Goal: Task Accomplishment & Management: Manage account settings

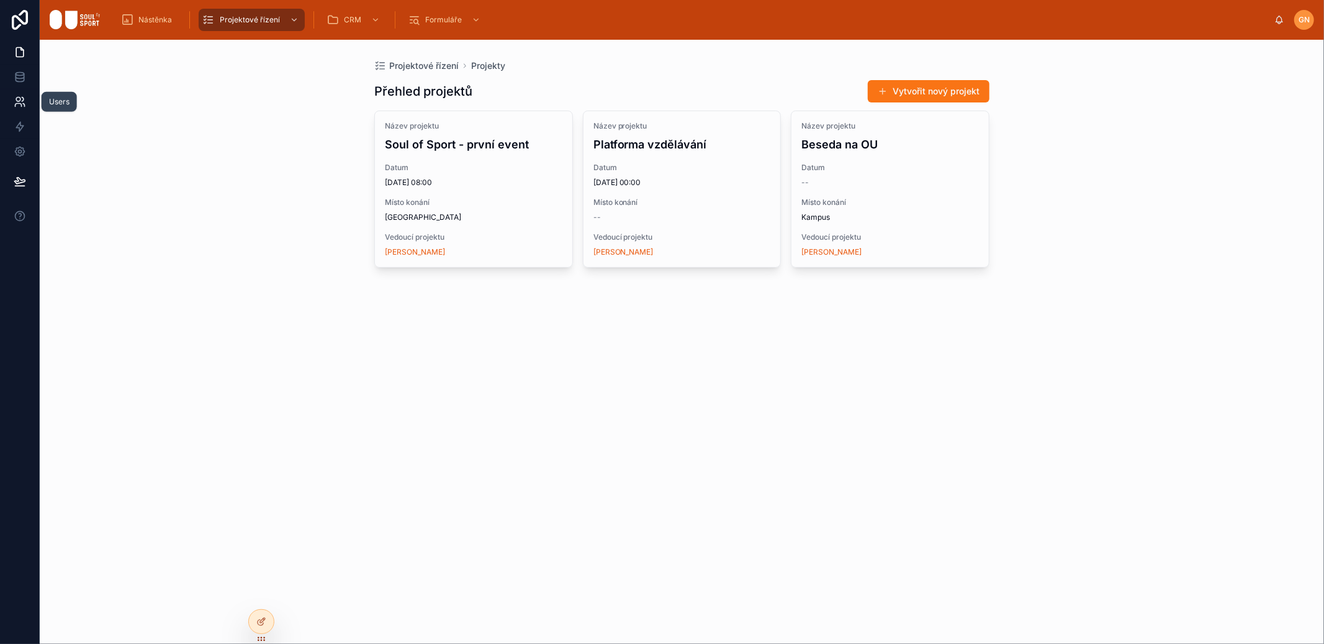
click at [21, 107] on icon at bounding box center [20, 102] width 12 height 12
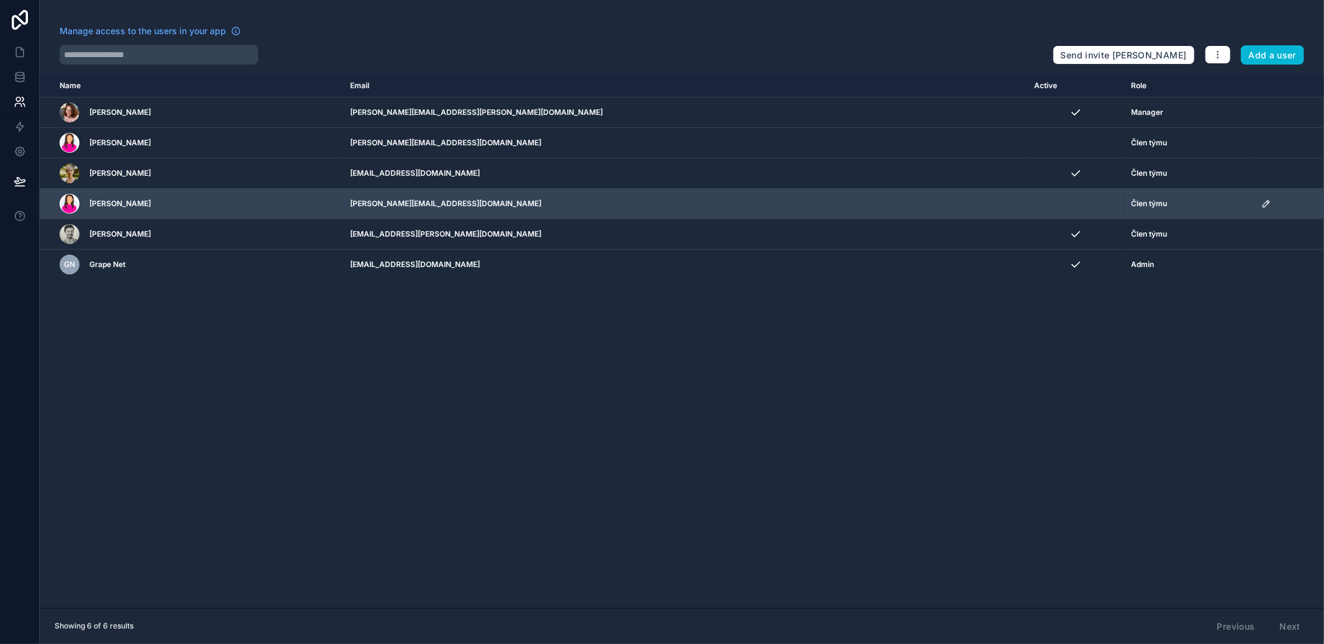
click at [1264, 205] on icon "scrollable content" at bounding box center [1267, 204] width 6 height 6
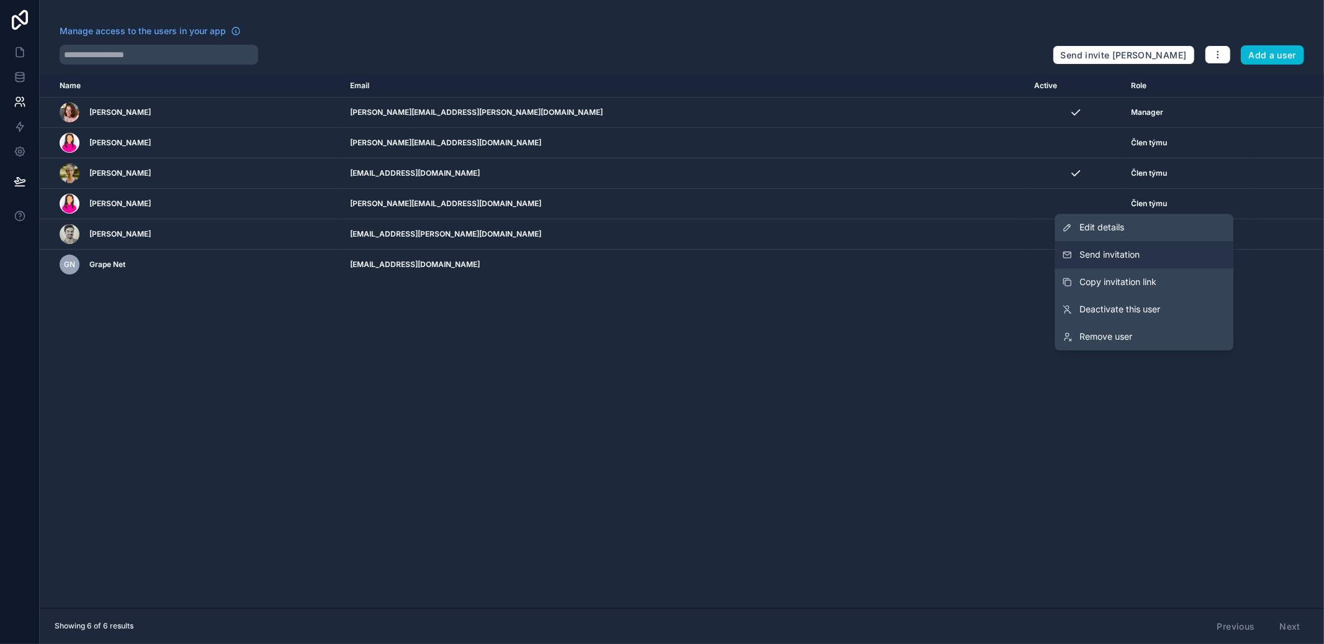
click at [1107, 250] on span "Send invitation" at bounding box center [1110, 254] width 60 height 12
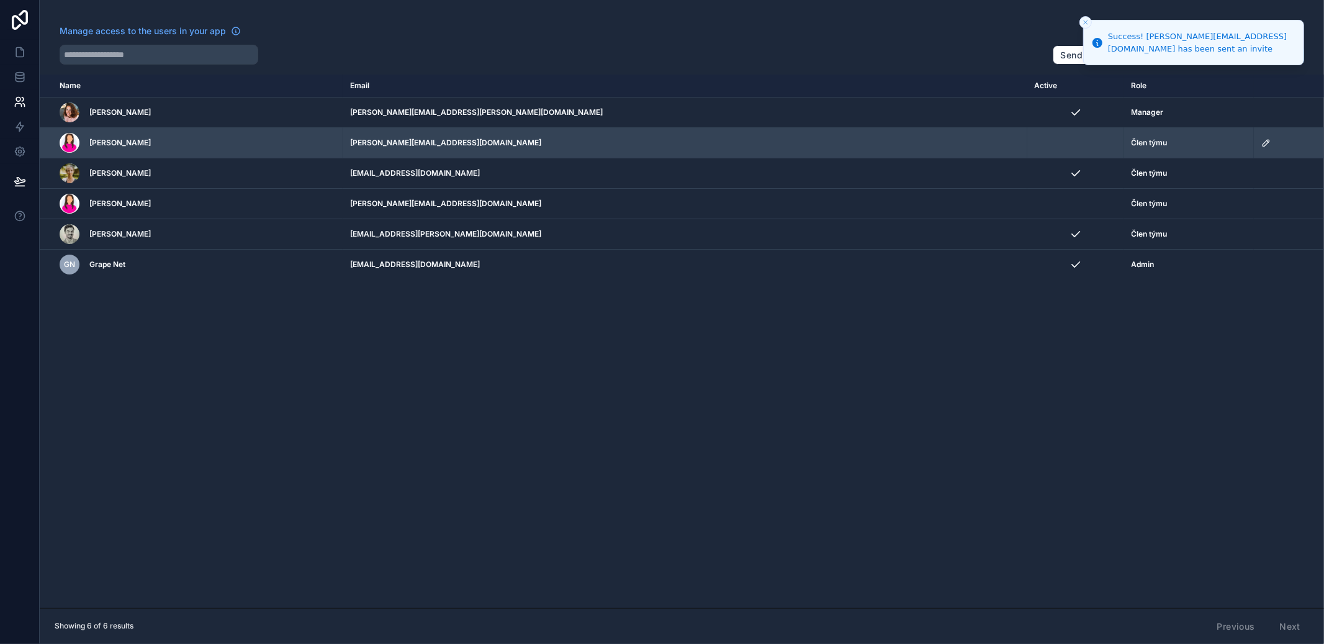
click at [1264, 142] on icon "scrollable content" at bounding box center [1267, 143] width 6 height 6
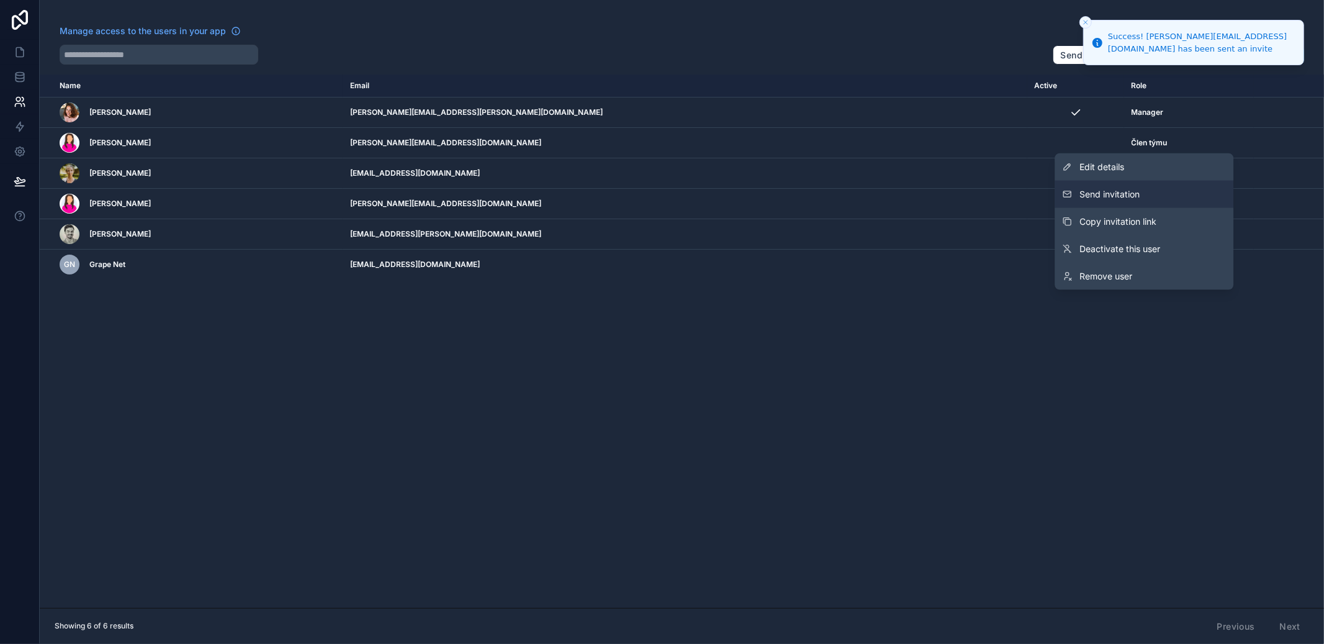
click at [1133, 190] on span "Send invitation" at bounding box center [1110, 194] width 60 height 12
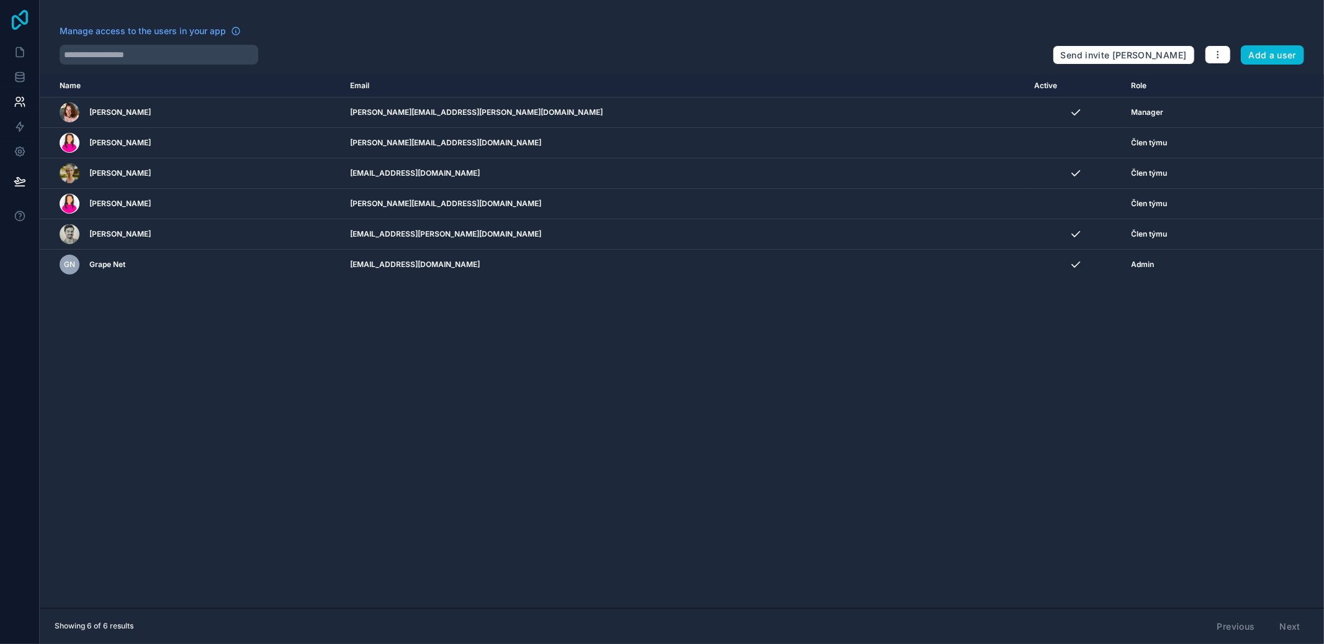
click at [17, 23] on icon at bounding box center [19, 20] width 25 height 20
